Goal: Task Accomplishment & Management: Complete application form

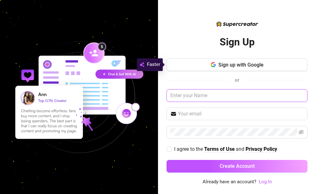
click at [232, 98] on input "text" at bounding box center [237, 95] width 141 height 13
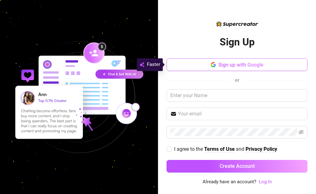
click at [301, 69] on button "Sign up with Google" at bounding box center [237, 64] width 141 height 13
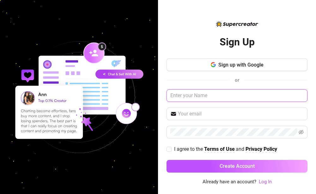
click at [217, 94] on input "text" at bounding box center [237, 95] width 141 height 13
paste input "nadia@elitepassions.co"
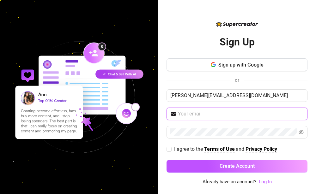
click at [217, 112] on input "text" at bounding box center [241, 114] width 126 height 8
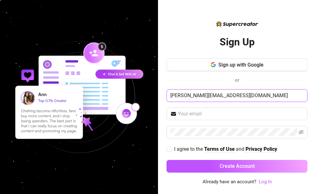
drag, startPoint x: 229, startPoint y: 96, endPoint x: 113, endPoint y: 89, distance: 116.2
click at [113, 89] on div "Sign Up Sign up with Google or nadia@elitepassions.co I agree to the Terms of U…" at bounding box center [158, 97] width 316 height 194
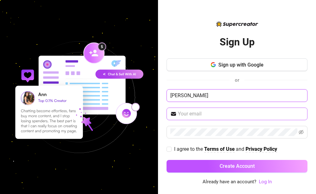
type input "Nadia Yaba"
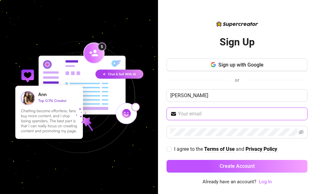
click at [194, 115] on input "text" at bounding box center [241, 114] width 126 height 8
paste input "nadia@elitepassions.co"
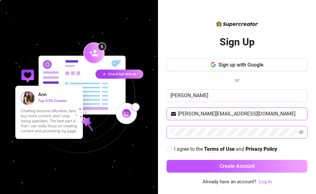
type input "nadia@elitepassions.co"
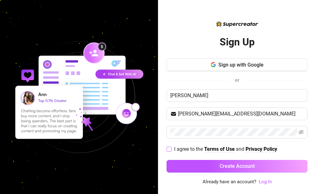
click at [175, 149] on span "I agree to the" at bounding box center [189, 149] width 30 height 6
click at [171, 149] on input "I agree to the Terms of Use and Privacy Policy" at bounding box center [169, 149] width 4 height 4
checkbox input "true"
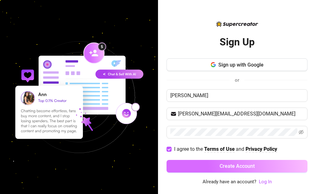
click at [206, 167] on button "Create Account" at bounding box center [237, 166] width 141 height 13
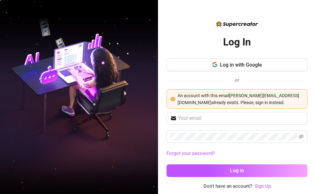
click at [245, 143] on div "Forgot your password? Log in" at bounding box center [237, 147] width 141 height 71
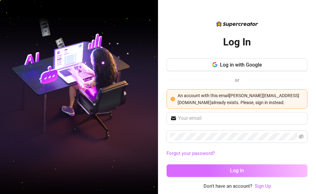
click at [243, 173] on span "Log in" at bounding box center [237, 171] width 14 height 6
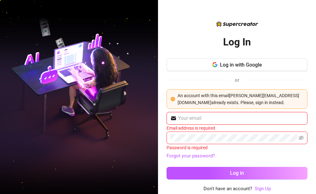
click at [238, 119] on input "text" at bounding box center [241, 119] width 126 height 8
paste input "nadia@elitepassions.co"
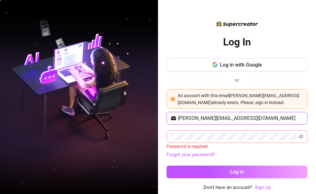
type input "nadia@elitepassions.co"
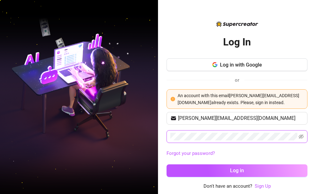
click at [167, 165] on button "Log in" at bounding box center [237, 171] width 141 height 13
